Goal: Register for event/course

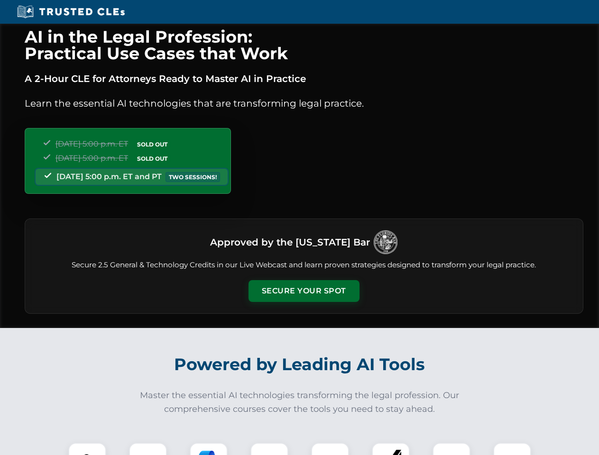
click at [303, 291] on button "Secure Your Spot" at bounding box center [303, 291] width 111 height 22
click at [87, 449] on img at bounding box center [86, 461] width 27 height 27
